Goal: Information Seeking & Learning: Learn about a topic

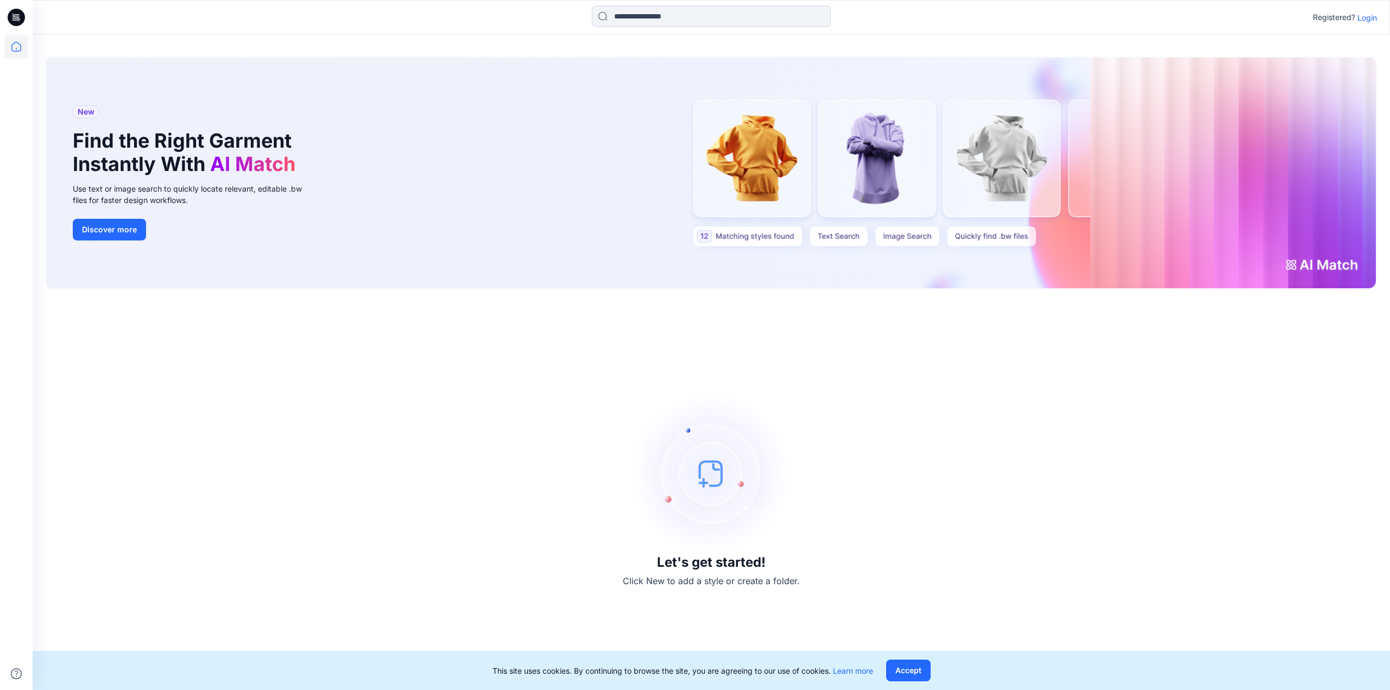
click at [1365, 17] on p "Login" at bounding box center [1367, 17] width 20 height 11
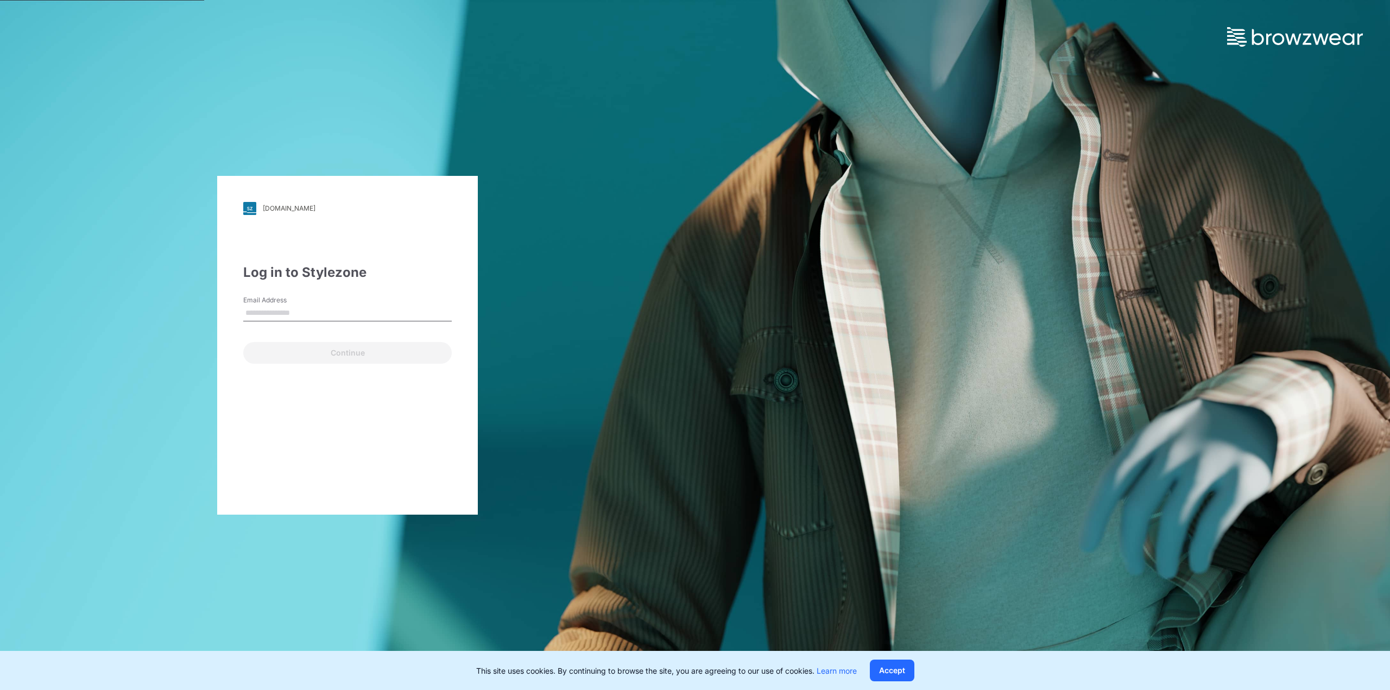
type input "**********"
click at [286, 353] on button "Continue" at bounding box center [347, 353] width 208 height 22
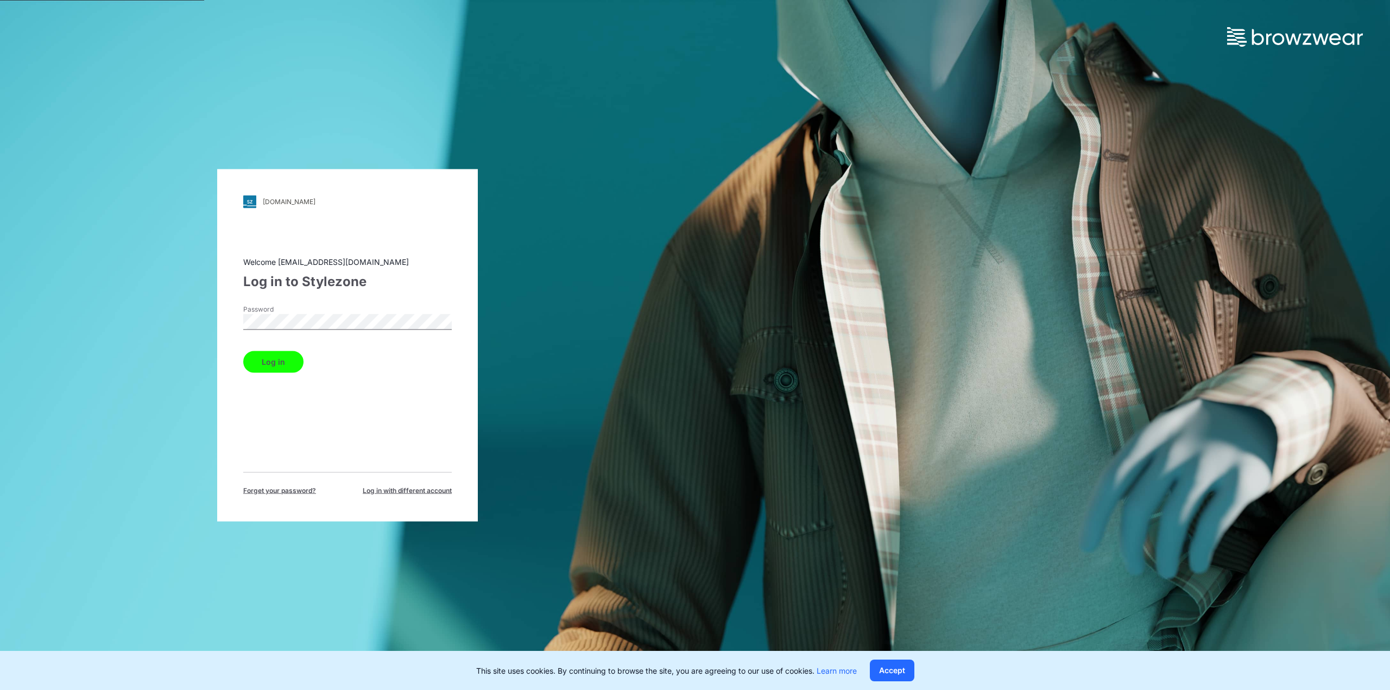
click at [263, 356] on button "Log in" at bounding box center [273, 362] width 60 height 22
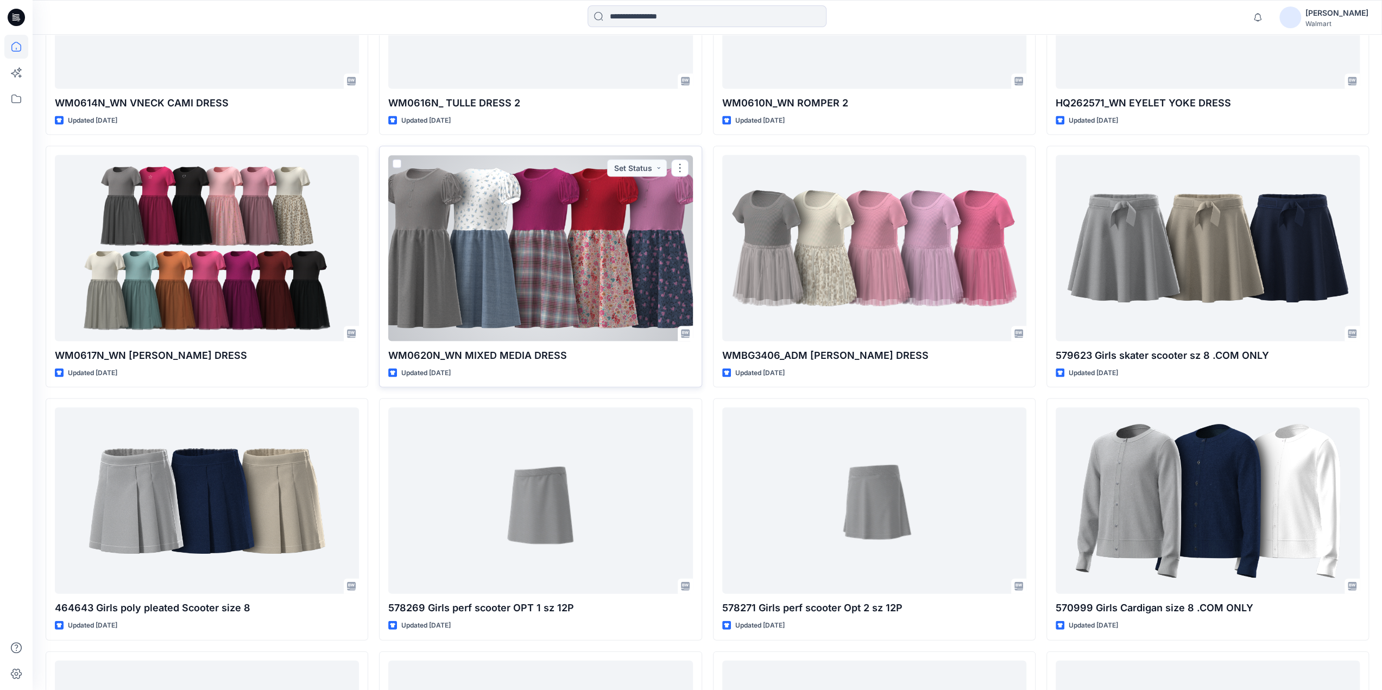
scroll to position [2785, 0]
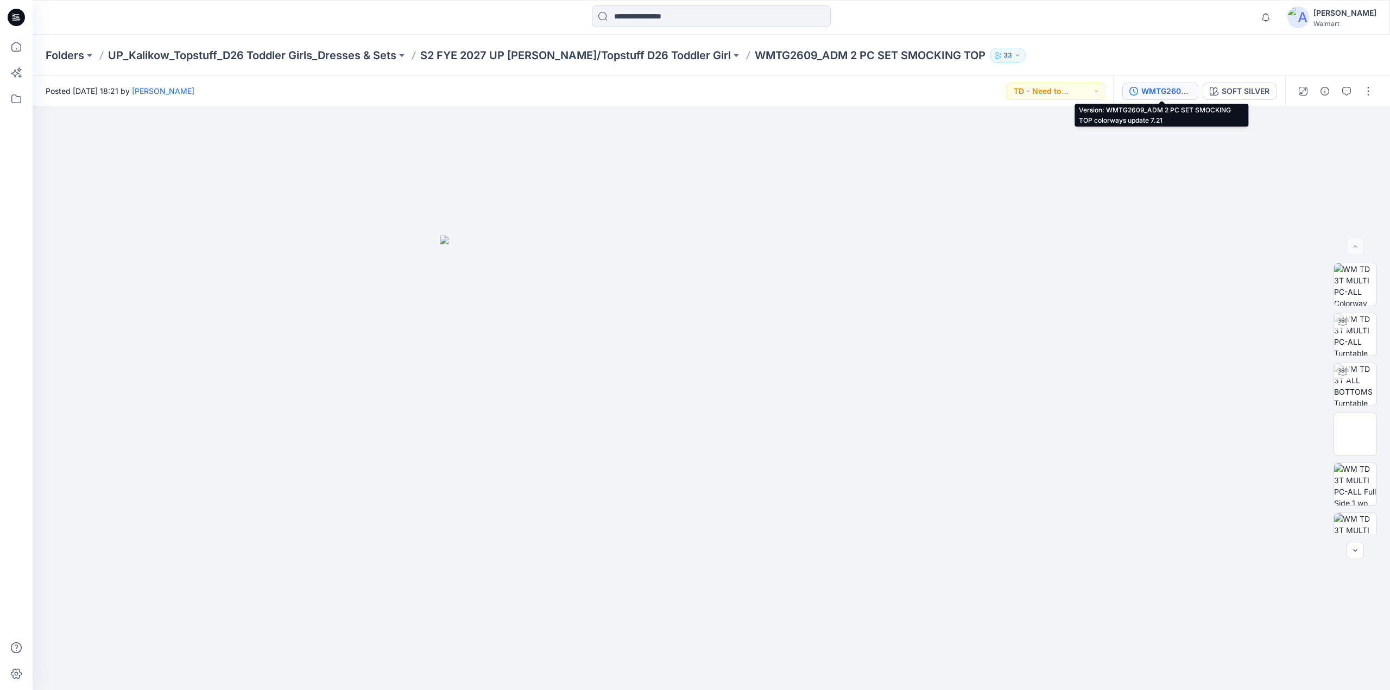
click at [1177, 91] on div "WMTG2609_ADM 2 PC SET SMOCKING TOP colorways update 7.21" at bounding box center [1166, 91] width 50 height 12
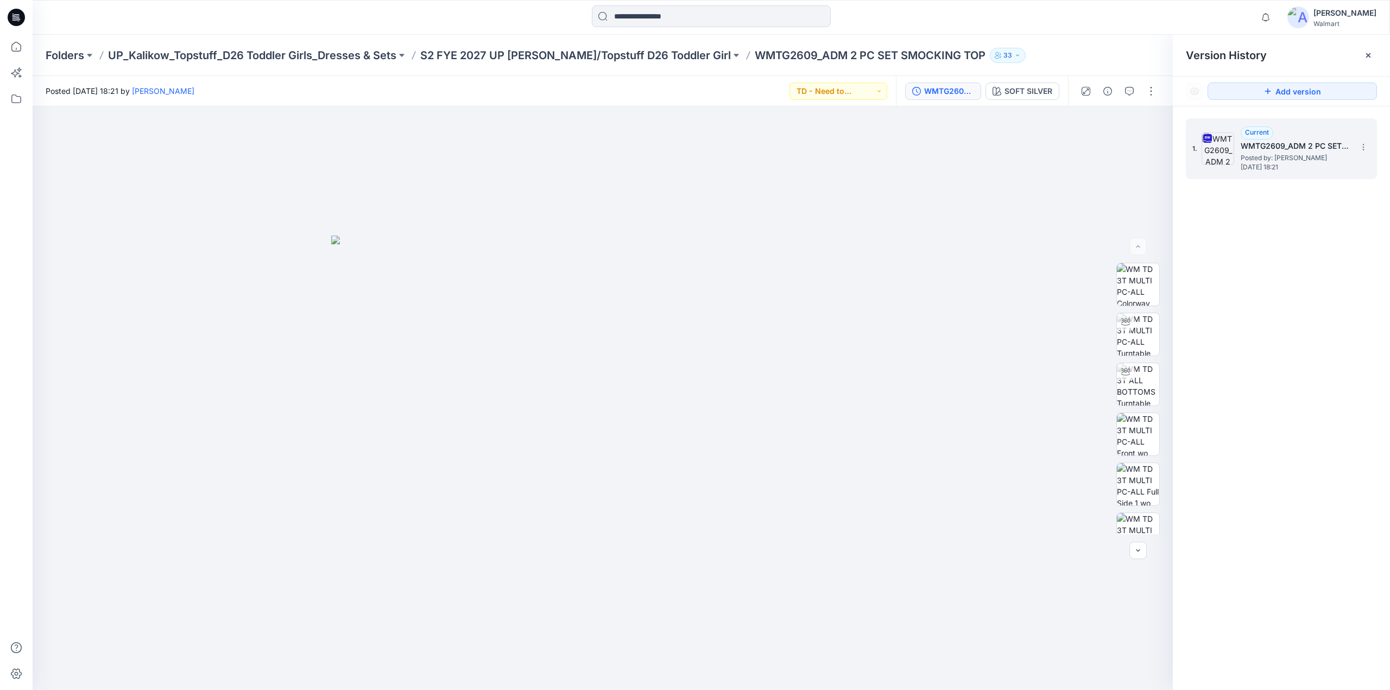
click at [1258, 153] on span "Posted by: [PERSON_NAME]" at bounding box center [1294, 158] width 109 height 11
click at [1129, 94] on icon "button" at bounding box center [1129, 91] width 9 height 9
click at [601, 58] on p "S2 FYE 2027 UP [PERSON_NAME]/Topstuff D26 Toddler Girl" at bounding box center [575, 55] width 311 height 15
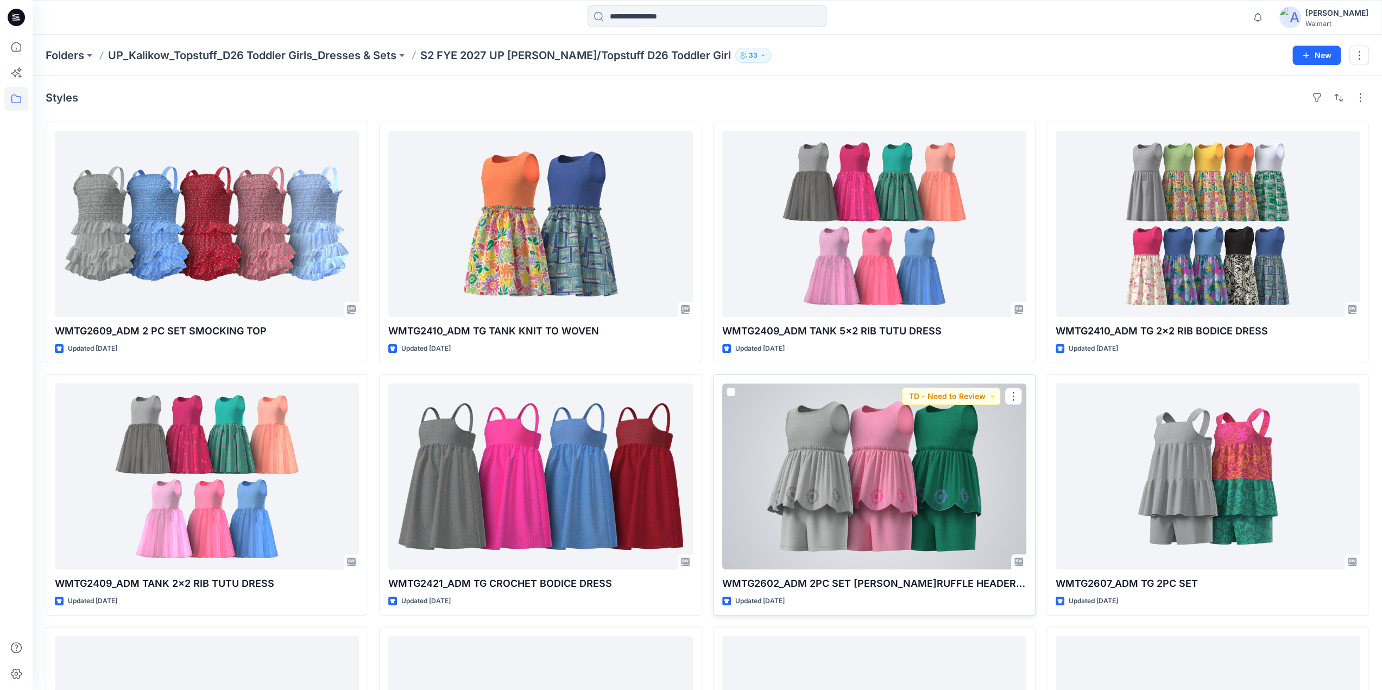
scroll to position [190, 0]
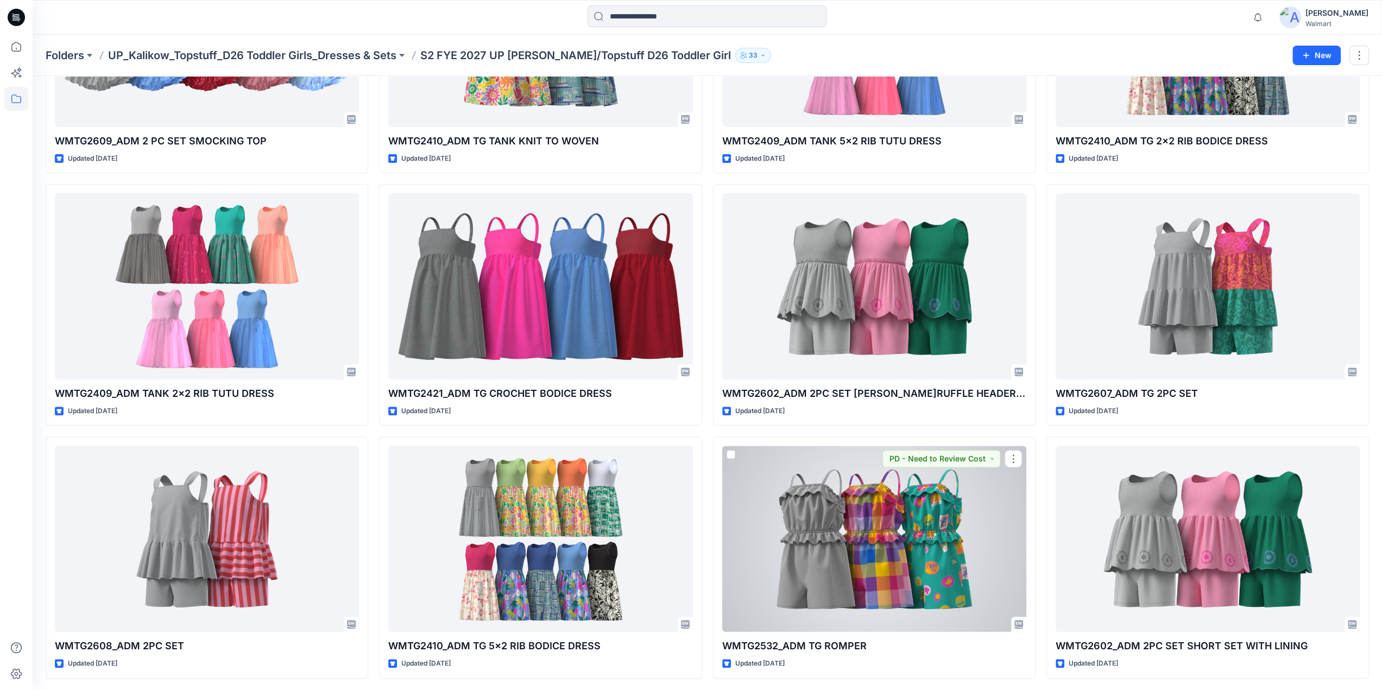
click at [841, 532] on div at bounding box center [874, 539] width 304 height 186
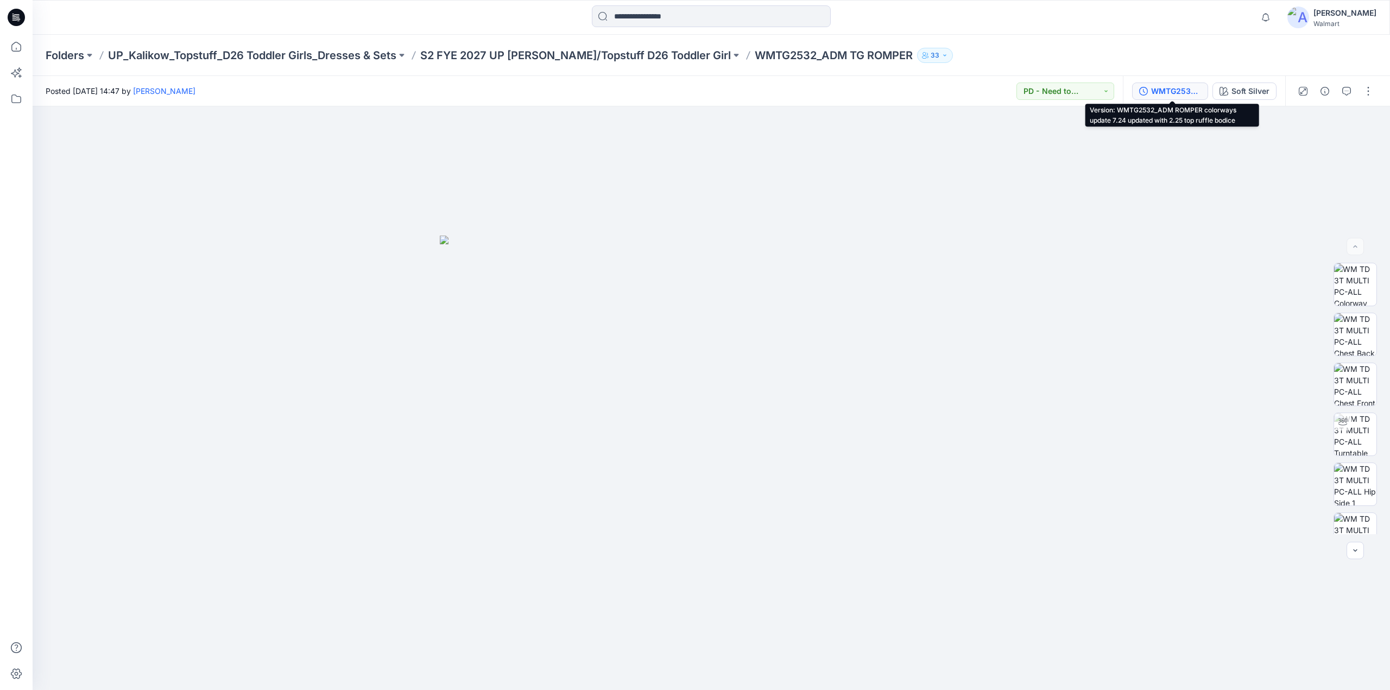
click at [1194, 92] on div "WMTG2532_ADM ROMPER colorways update 7.24 updated with 2.25 top ruffle bodice" at bounding box center [1176, 91] width 50 height 12
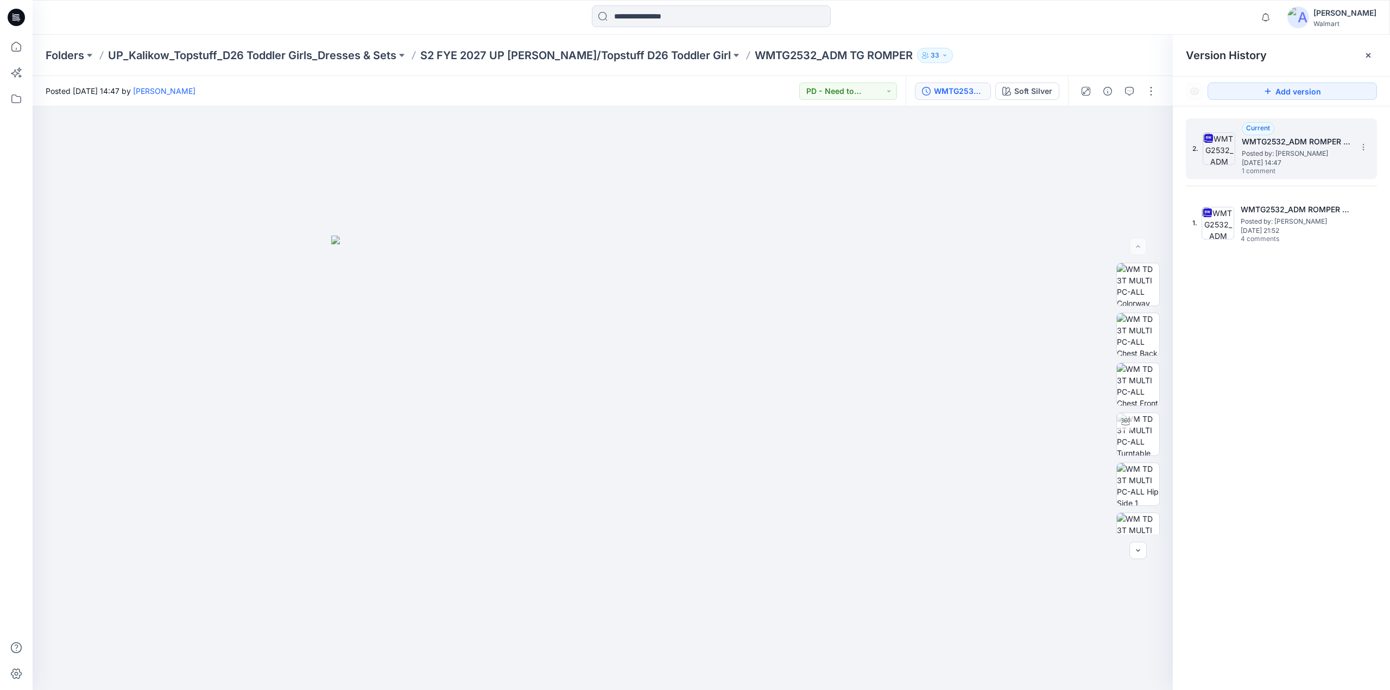
click at [1271, 152] on span "Posted by: [PERSON_NAME]" at bounding box center [1295, 153] width 109 height 11
click at [1135, 91] on button "button" at bounding box center [1128, 91] width 17 height 17
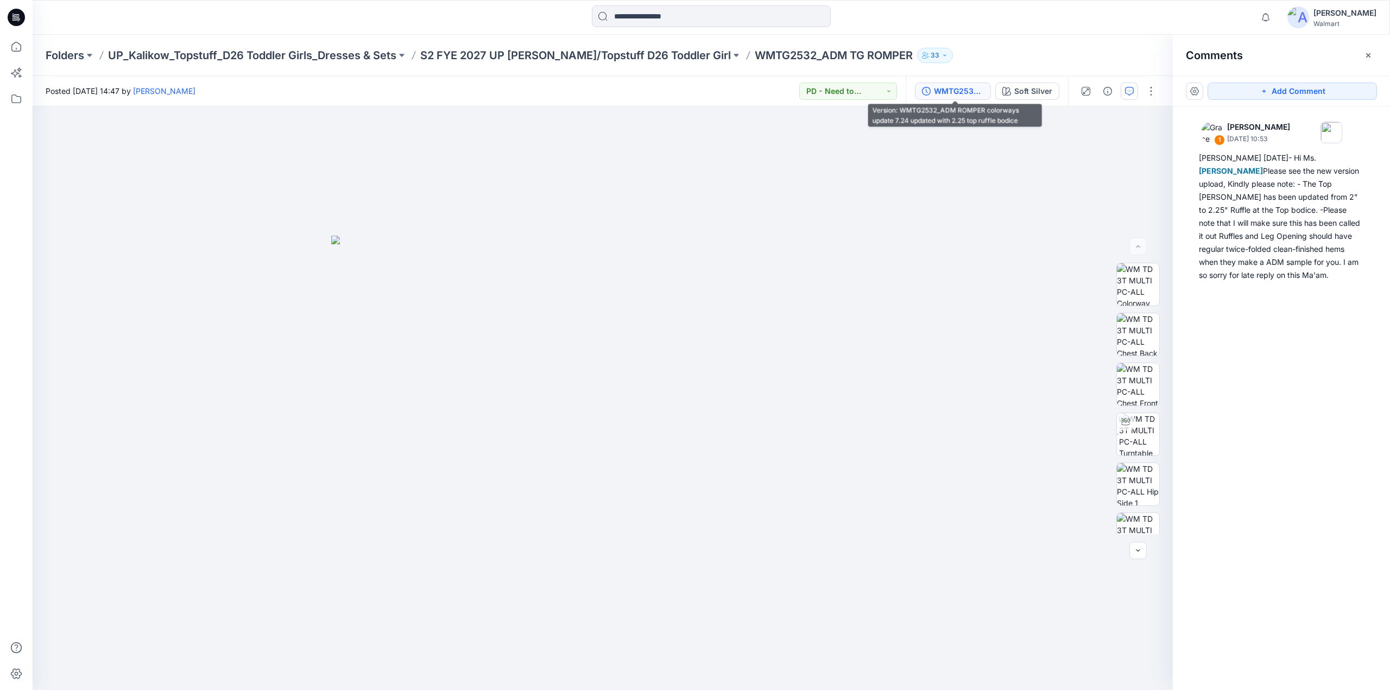
click at [963, 92] on div "WMTG2532_ADM ROMPER colorways update 7.24 updated with 2.25 top ruffle bodice" at bounding box center [959, 91] width 50 height 12
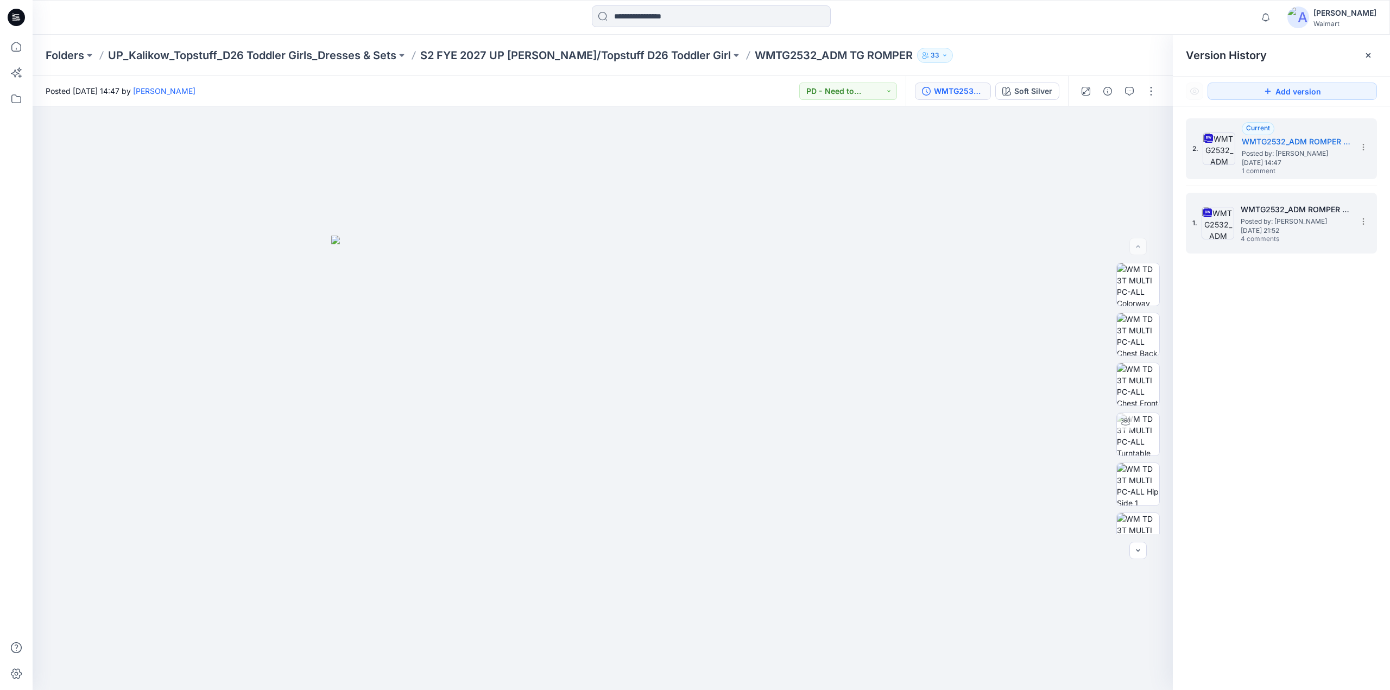
click at [1271, 217] on span "Posted by: [PERSON_NAME]" at bounding box center [1294, 221] width 109 height 11
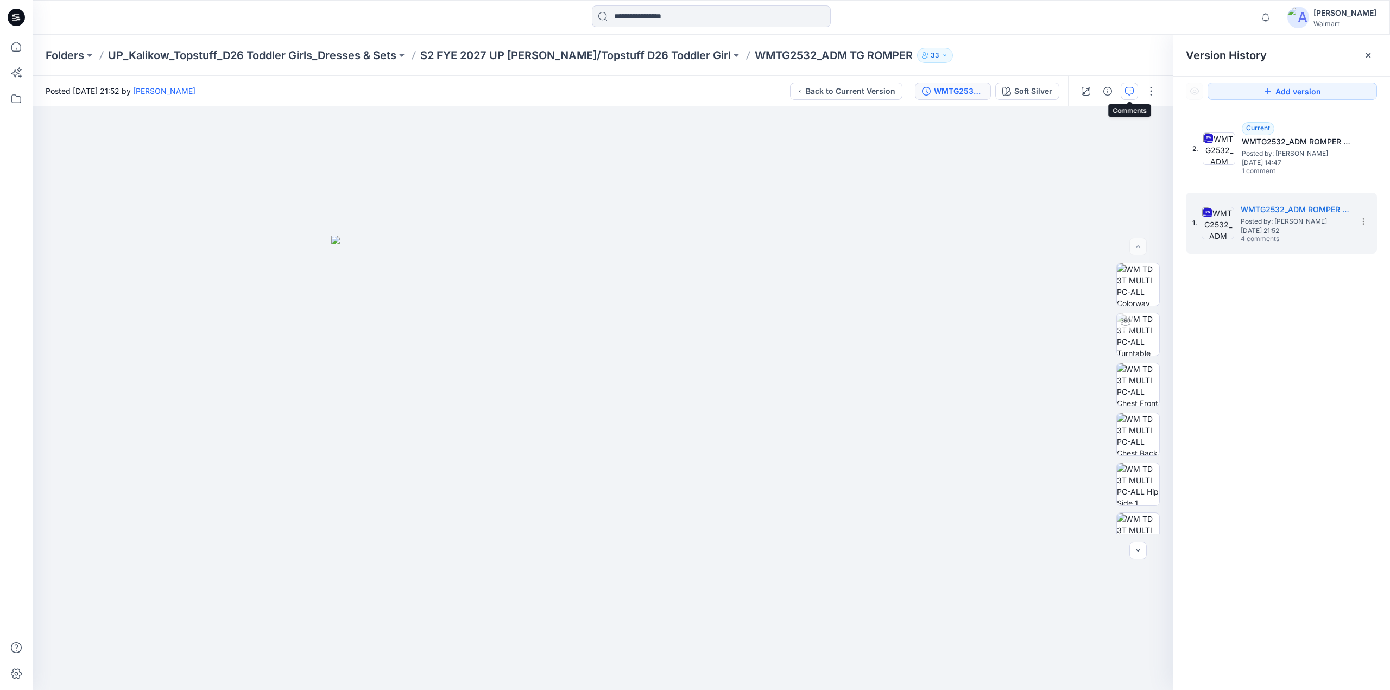
click at [1130, 88] on icon "button" at bounding box center [1129, 91] width 9 height 9
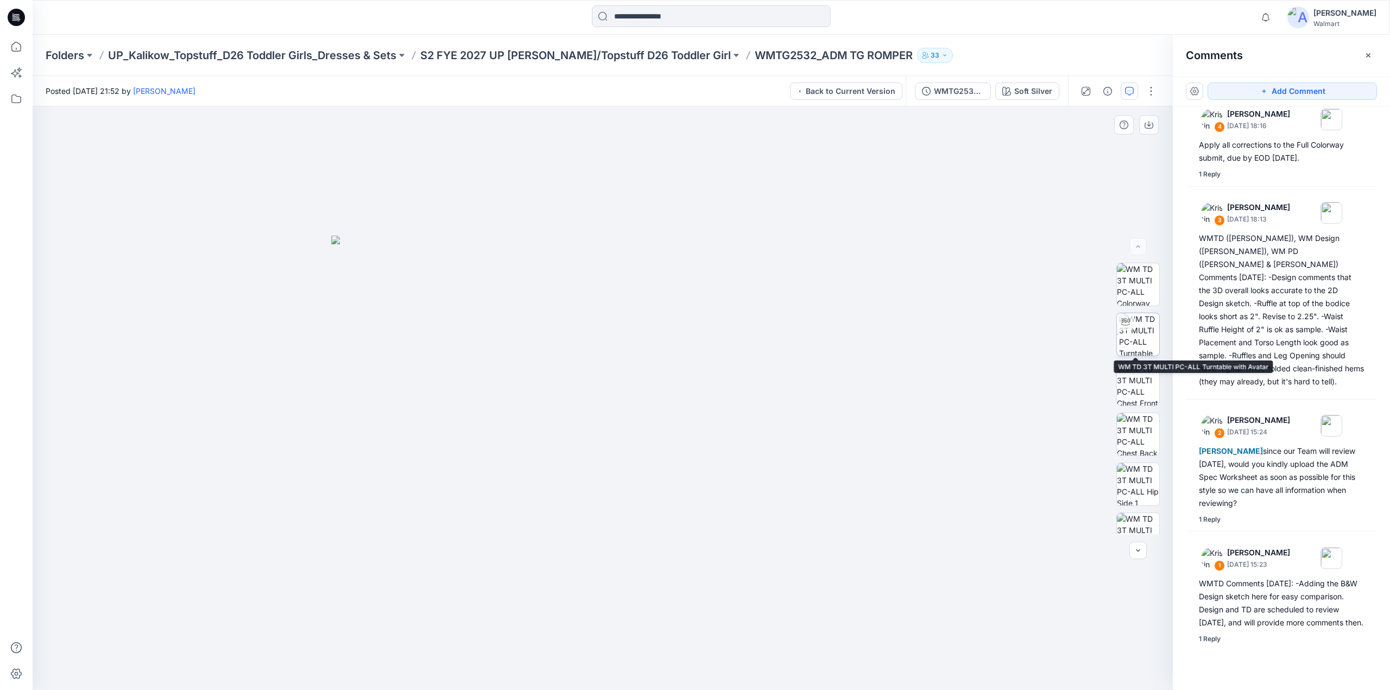
scroll to position [271, 0]
click at [1136, 464] on img at bounding box center [1138, 462] width 42 height 34
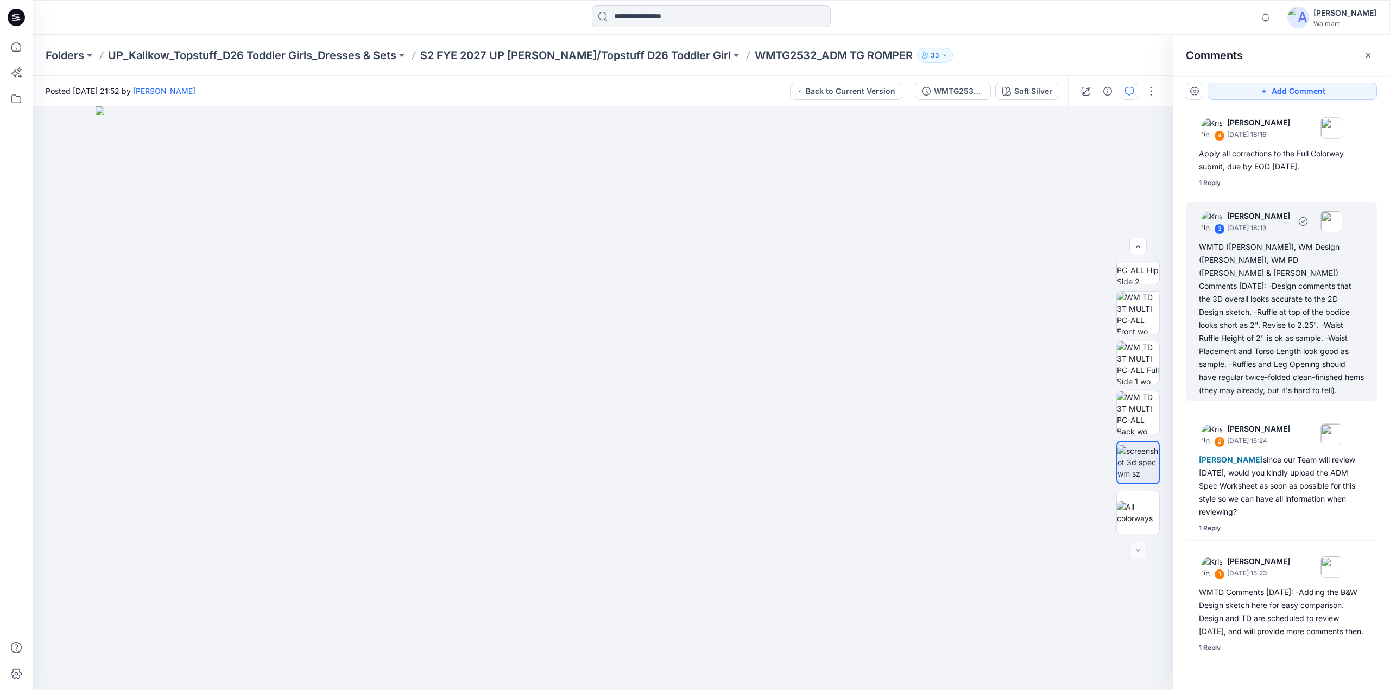
scroll to position [0, 0]
